Goal: Transaction & Acquisition: Download file/media

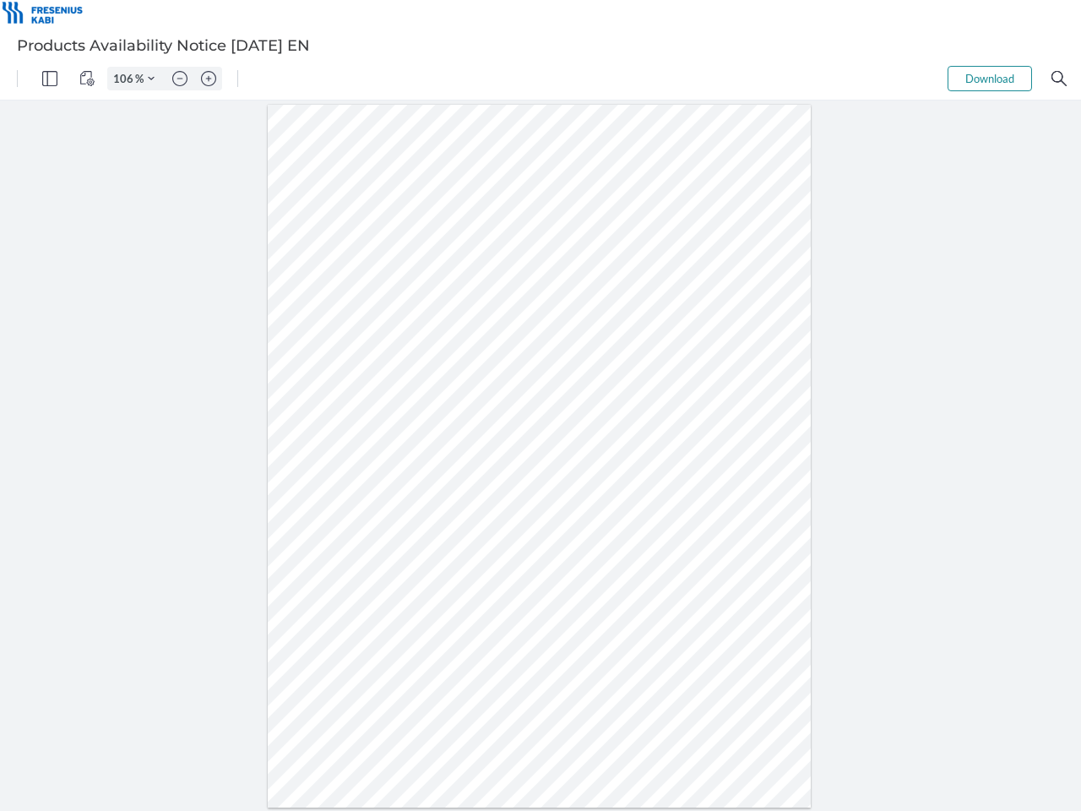
click at [50, 79] on img "Panel" at bounding box center [49, 78] width 15 height 15
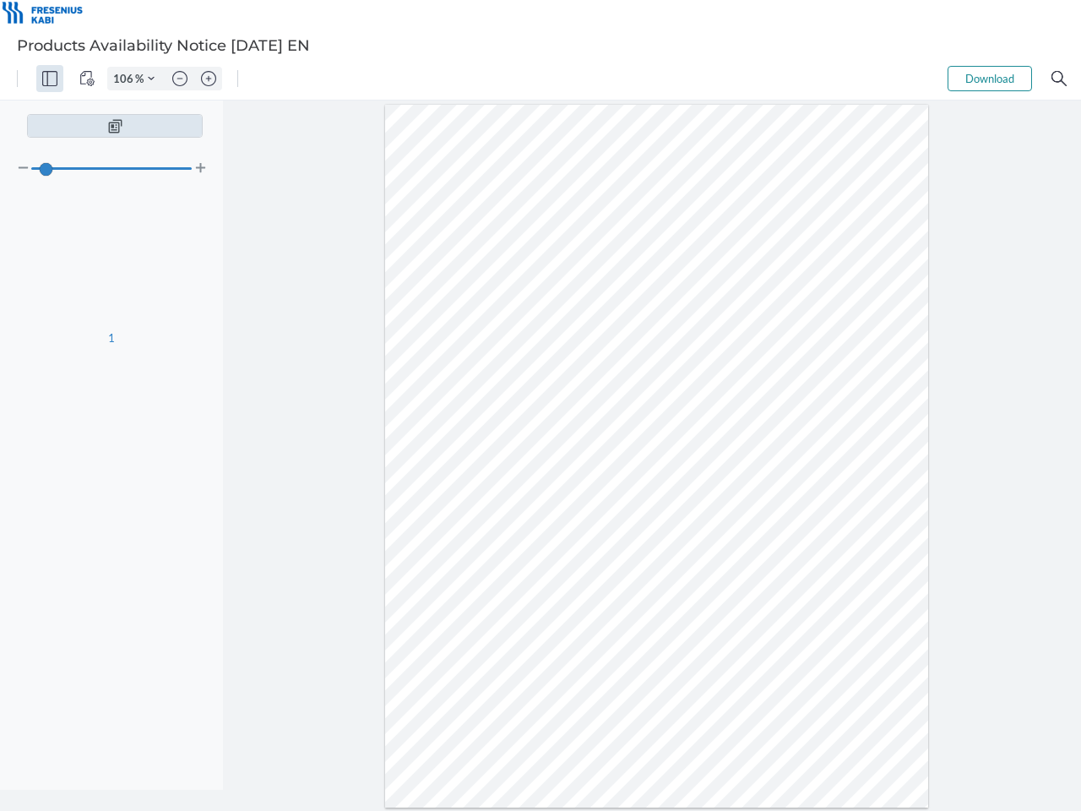
click at [87, 79] on img "View Controls" at bounding box center [86, 78] width 15 height 15
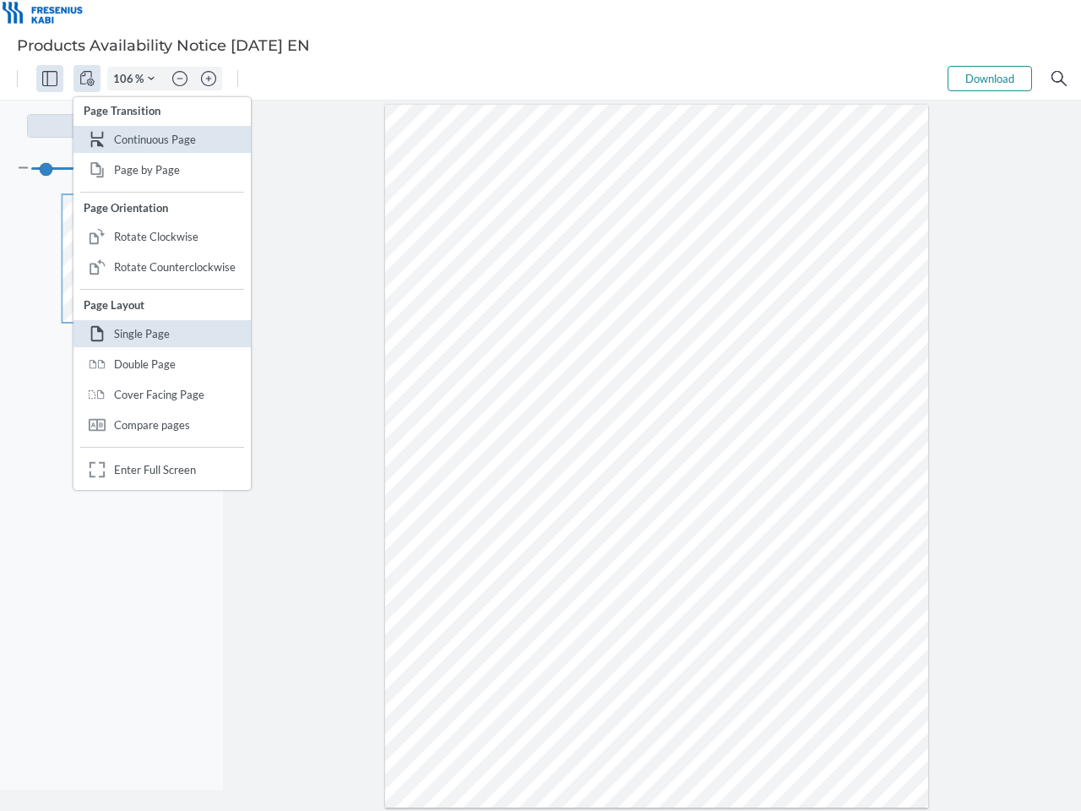
click at [126, 79] on input "106" at bounding box center [121, 78] width 27 height 15
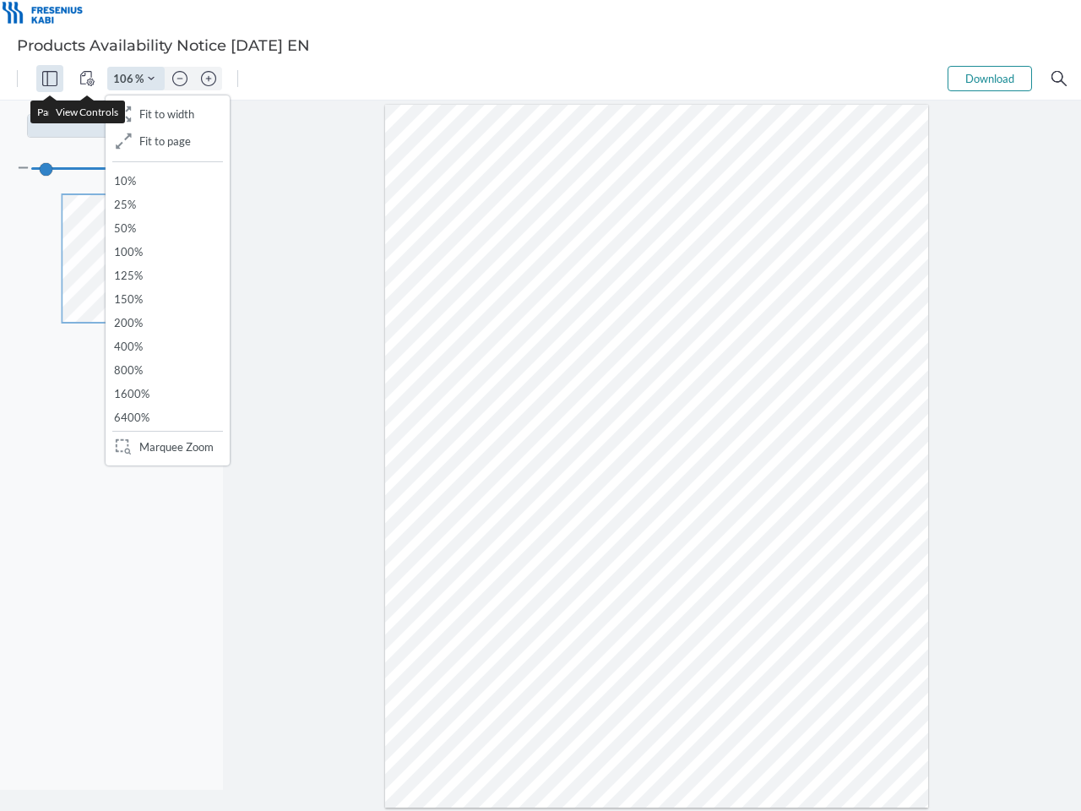
click at [151, 79] on img "Zoom Controls" at bounding box center [151, 78] width 7 height 7
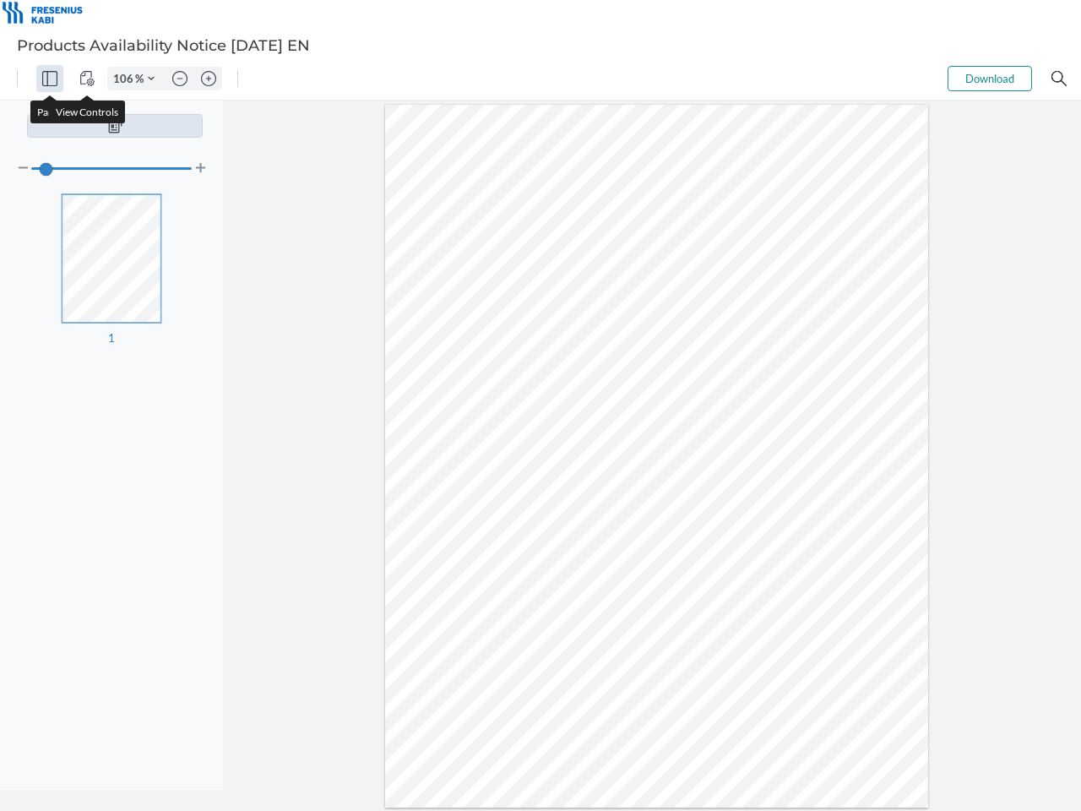
click at [180, 79] on img "Zoom out" at bounding box center [179, 78] width 15 height 15
click at [209, 79] on img "Zoom in" at bounding box center [208, 78] width 15 height 15
type input "106"
click at [990, 79] on button "Download" at bounding box center [990, 78] width 84 height 25
click at [1059, 79] on img "Search" at bounding box center [1058, 78] width 15 height 15
